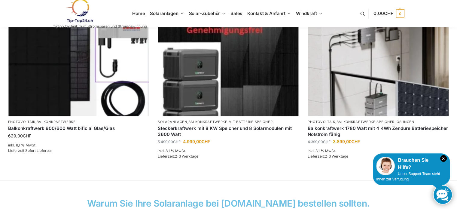
scroll to position [451, 0]
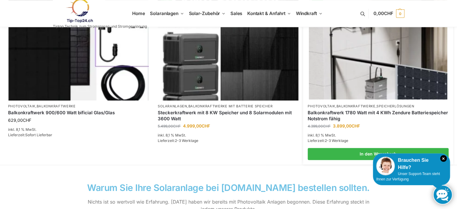
click at [346, 67] on img at bounding box center [378, 47] width 138 height 104
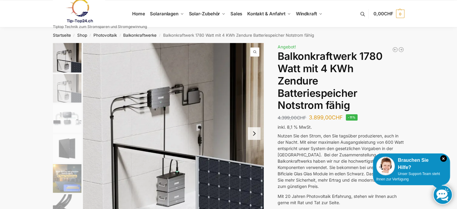
click at [258, 134] on button "Next slide" at bounding box center [254, 133] width 13 height 13
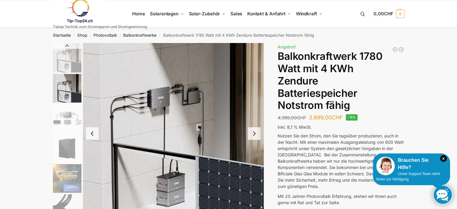
click at [258, 134] on button "Next slide" at bounding box center [254, 133] width 13 height 13
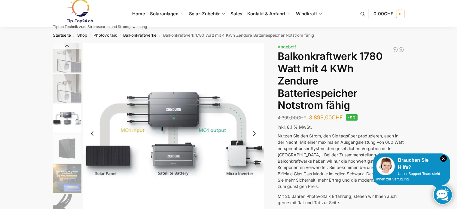
click at [258, 134] on button "Next slide" at bounding box center [254, 133] width 13 height 13
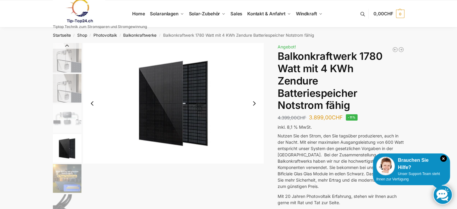
click at [258, 134] on img "4 / 11" at bounding box center [173, 103] width 181 height 121
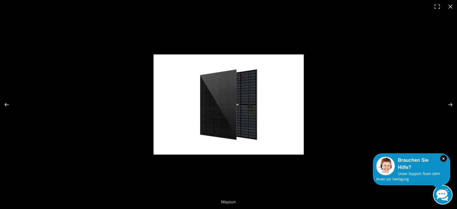
click at [338, 109] on div at bounding box center [279, 111] width 251 height 115
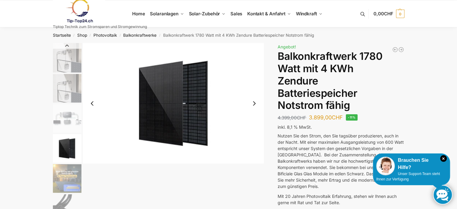
click at [257, 104] on button "Next slide" at bounding box center [254, 103] width 13 height 13
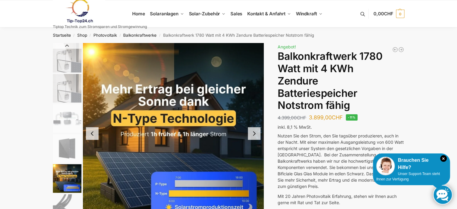
click at [257, 104] on img "5 / 11" at bounding box center [173, 133] width 181 height 181
click at [255, 133] on button "Next slide" at bounding box center [254, 133] width 13 height 13
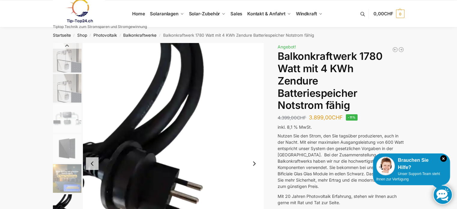
click at [255, 133] on img "6 / 11" at bounding box center [173, 163] width 181 height 241
click at [254, 164] on button "Next slide" at bounding box center [254, 163] width 13 height 13
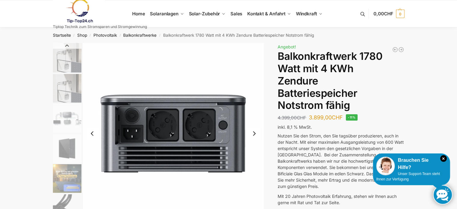
click at [254, 164] on img "7 / 11" at bounding box center [173, 133] width 181 height 181
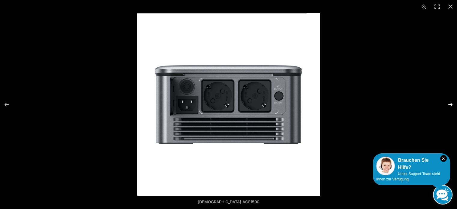
click at [452, 105] on button "Next (arrow right)" at bounding box center [446, 105] width 21 height 30
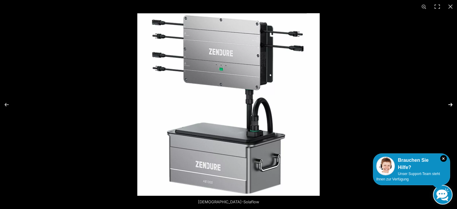
click at [450, 104] on button "Next (arrow right)" at bounding box center [446, 105] width 21 height 30
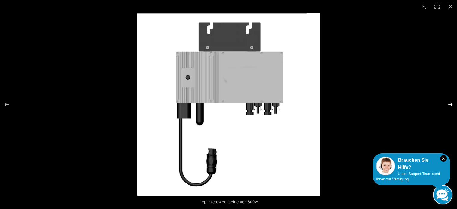
click at [450, 104] on button "Next (arrow right)" at bounding box center [446, 105] width 21 height 30
